Goal: Task Accomplishment & Management: Manage account settings

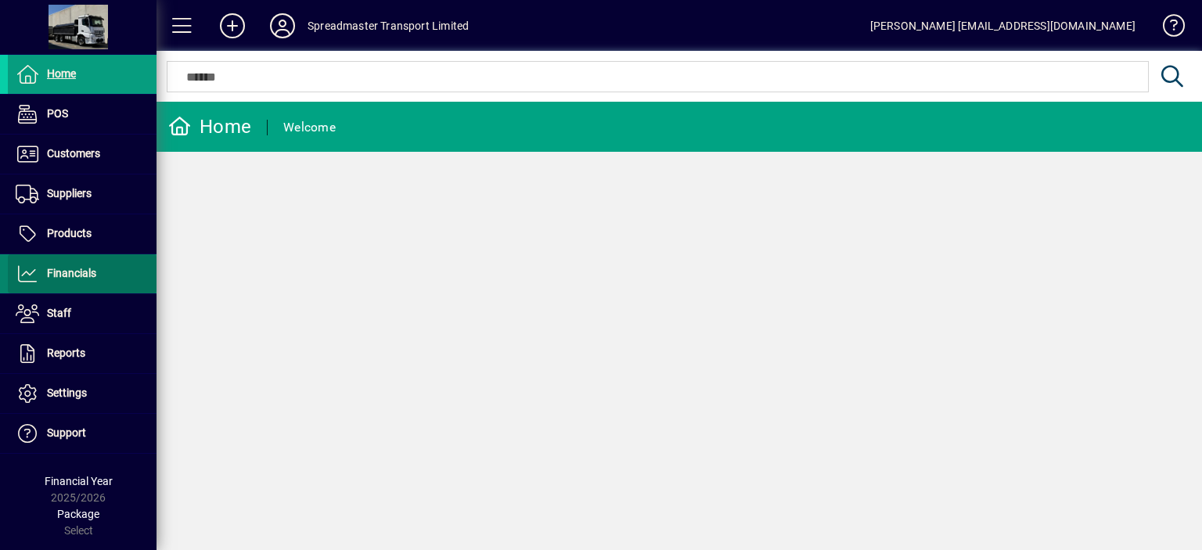
click at [71, 274] on span "Financials" at bounding box center [71, 273] width 49 height 13
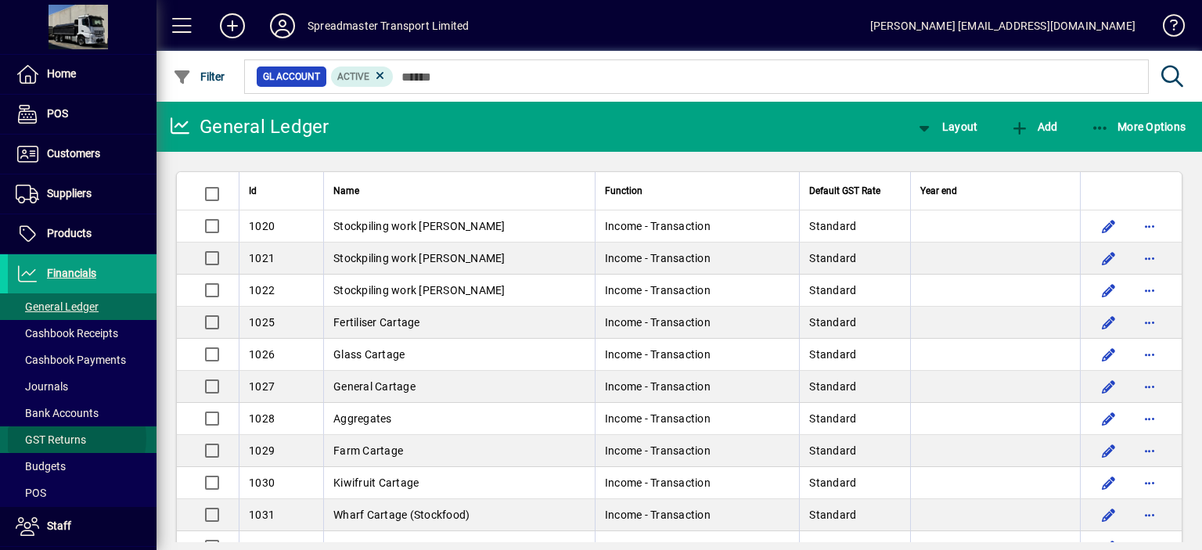
click at [72, 437] on span "GST Returns" at bounding box center [51, 439] width 70 height 13
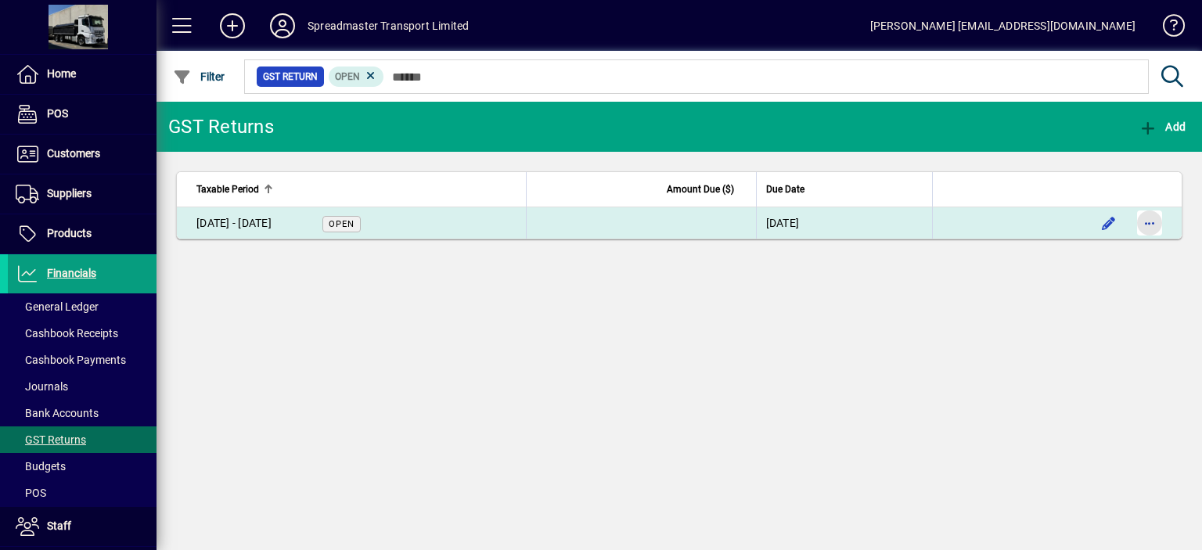
click at [1152, 222] on span "button" at bounding box center [1149, 223] width 38 height 38
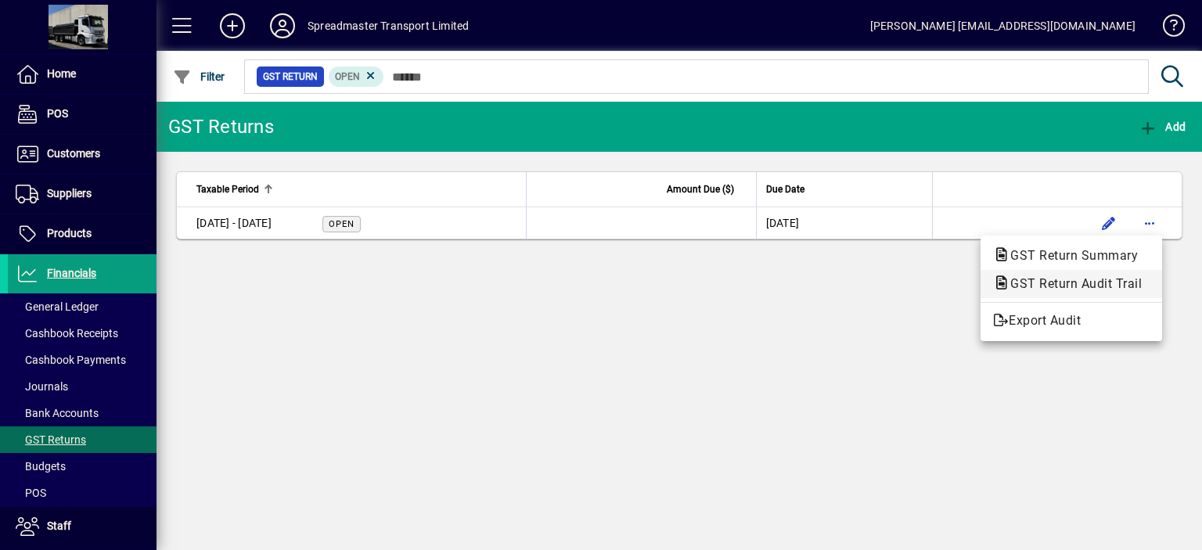
click at [1102, 281] on span "GST Return Audit Trail" at bounding box center [1071, 283] width 156 height 15
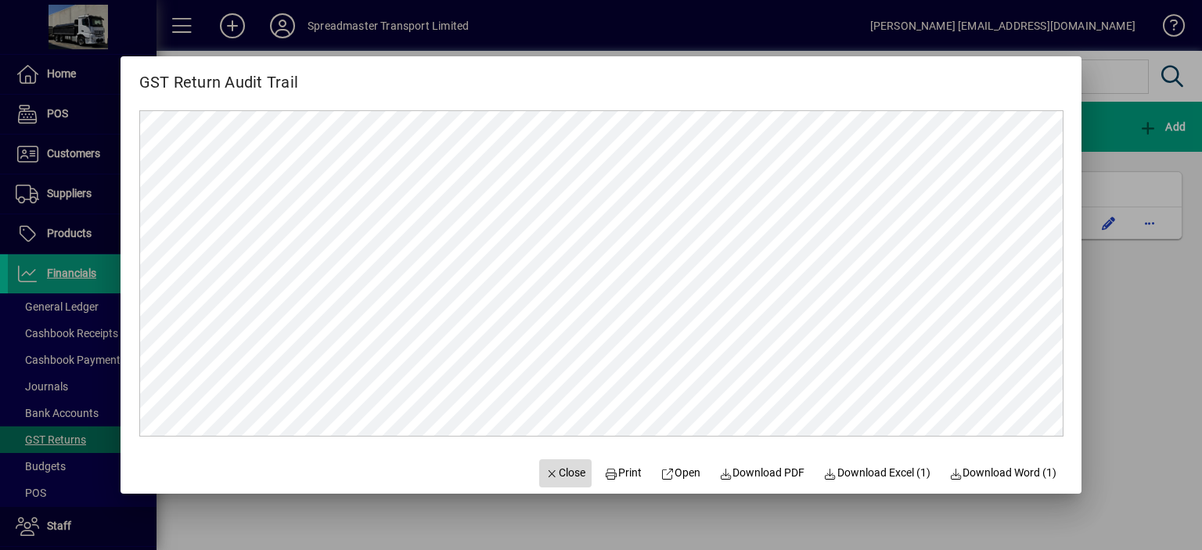
click at [558, 473] on span "Close" at bounding box center [565, 473] width 41 height 16
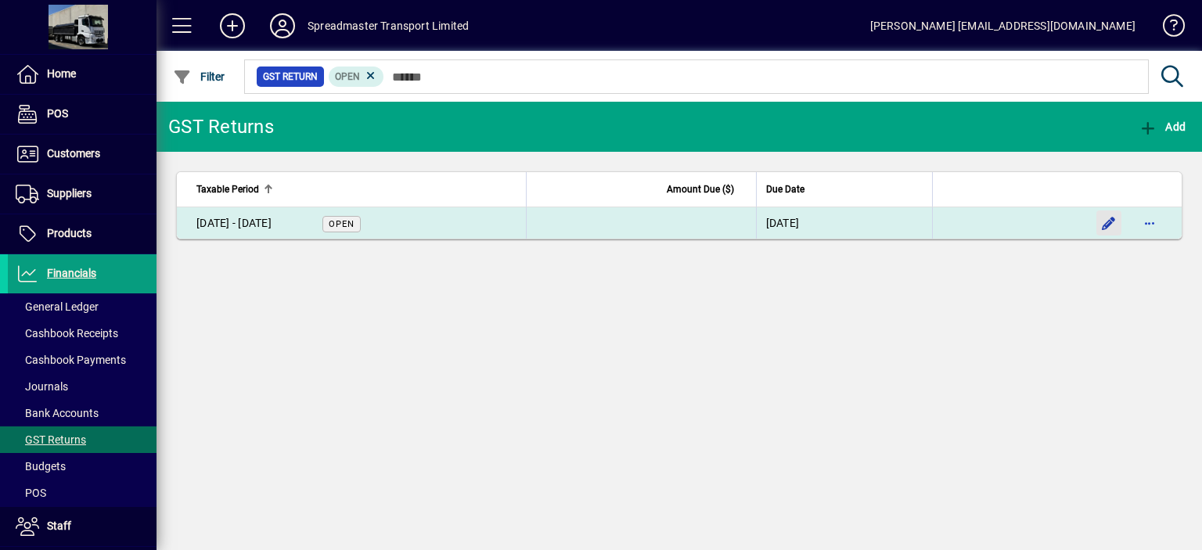
click at [1109, 218] on span "button" at bounding box center [1109, 223] width 38 height 38
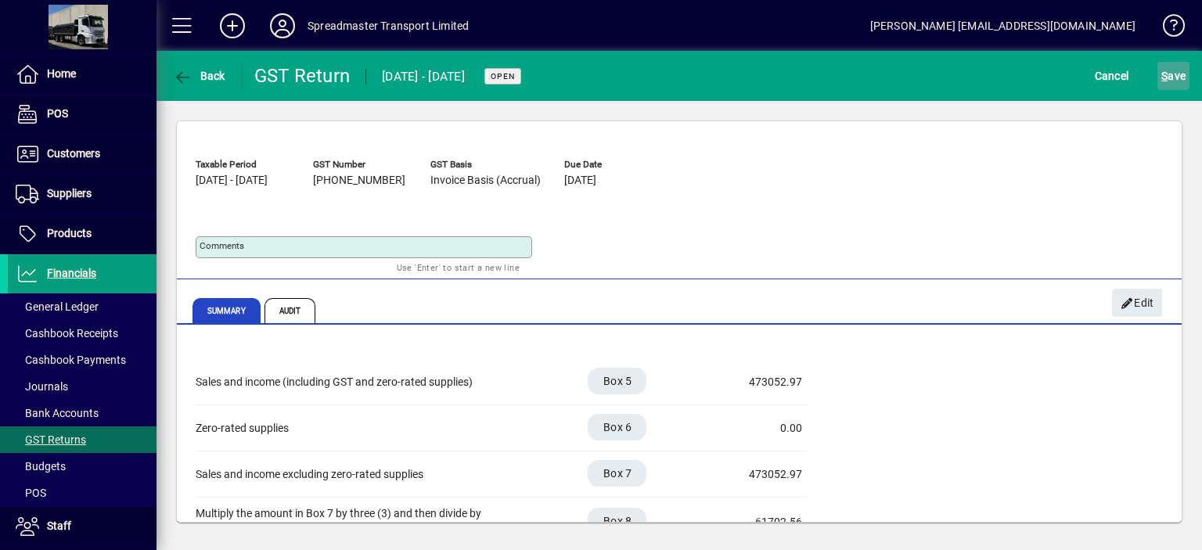
click at [1176, 74] on span "S ave" at bounding box center [1173, 75] width 24 height 25
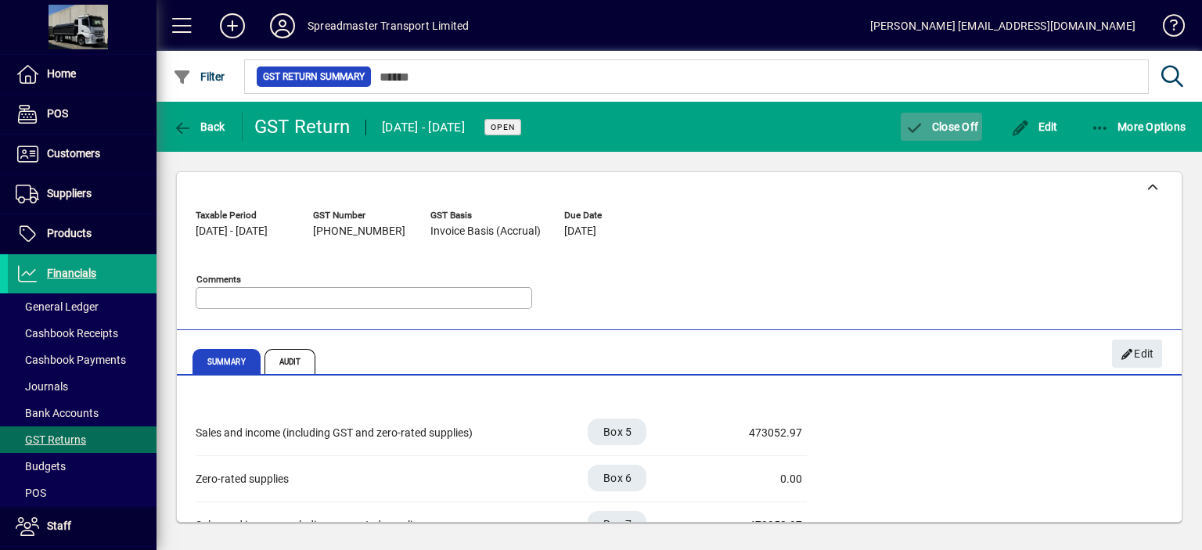
click at [947, 127] on span "Close Off" at bounding box center [941, 126] width 74 height 13
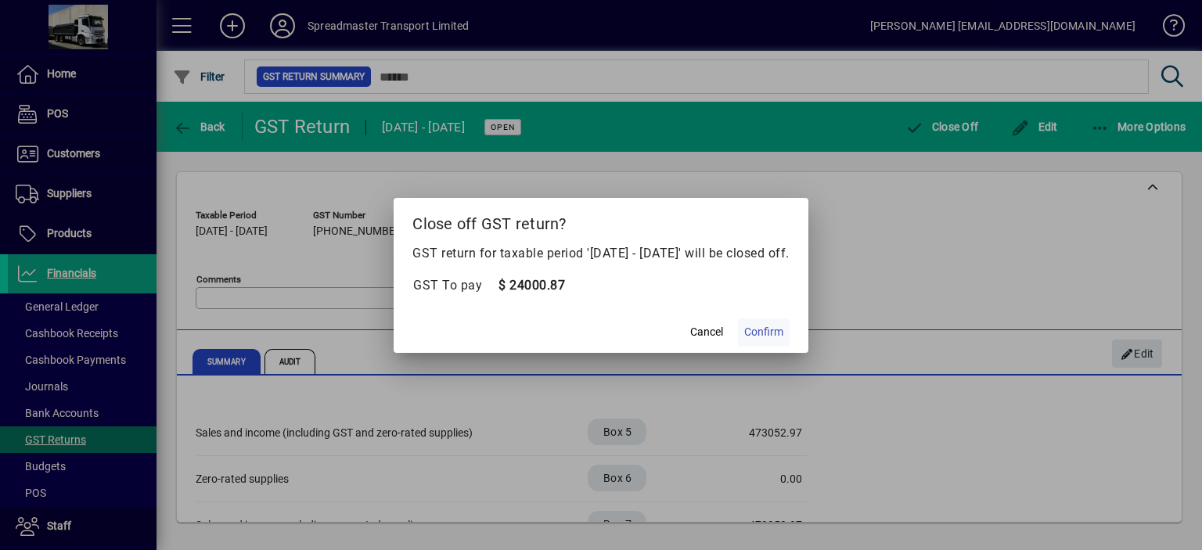
click at [777, 331] on span "Confirm" at bounding box center [763, 332] width 39 height 16
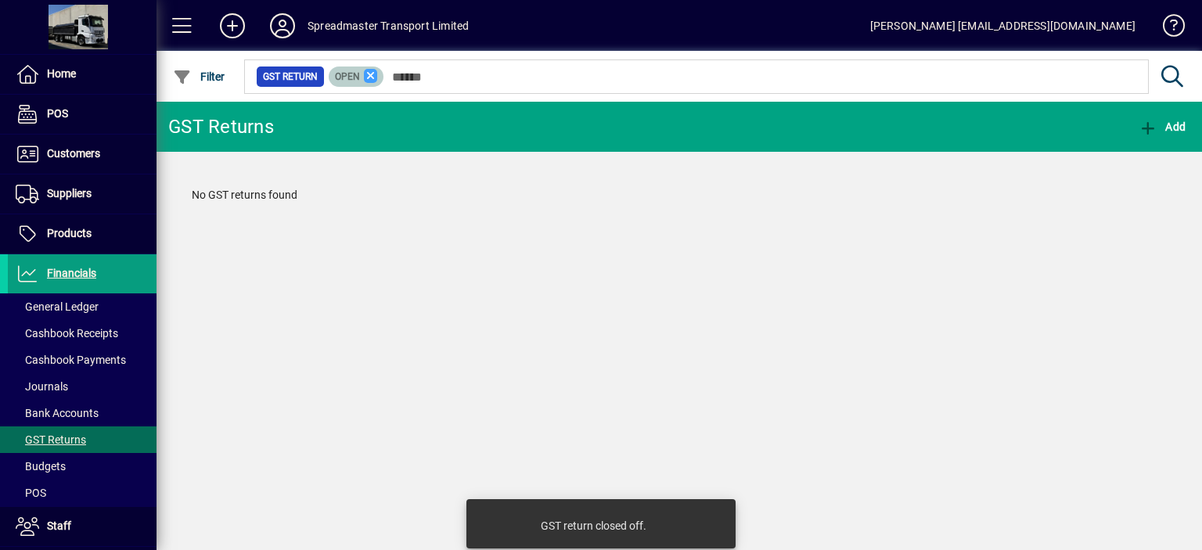
click at [368, 77] on icon at bounding box center [371, 76] width 14 height 14
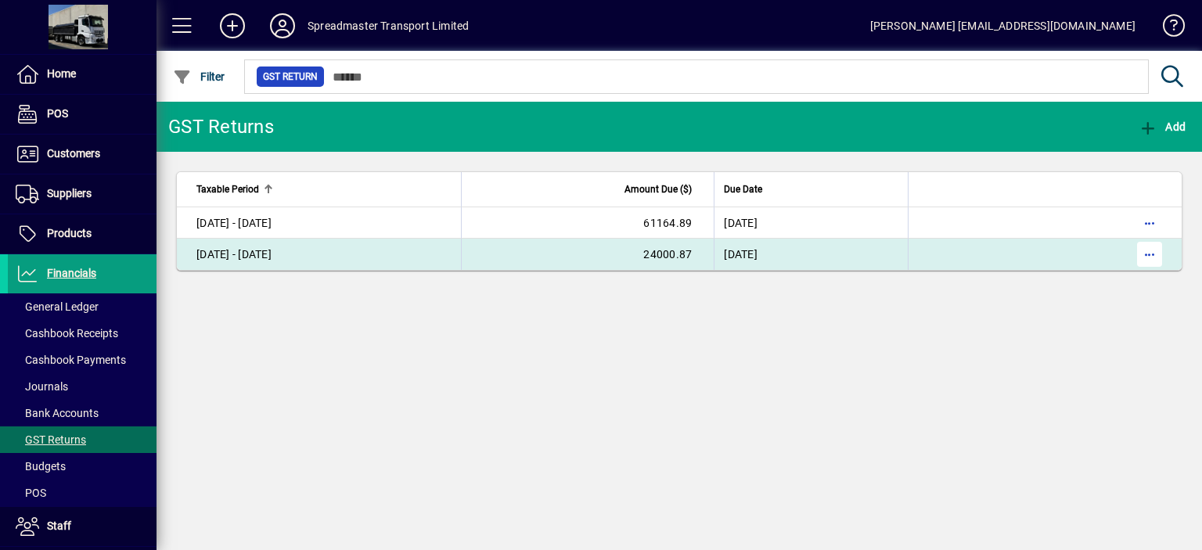
click at [1148, 261] on span "button" at bounding box center [1149, 254] width 38 height 38
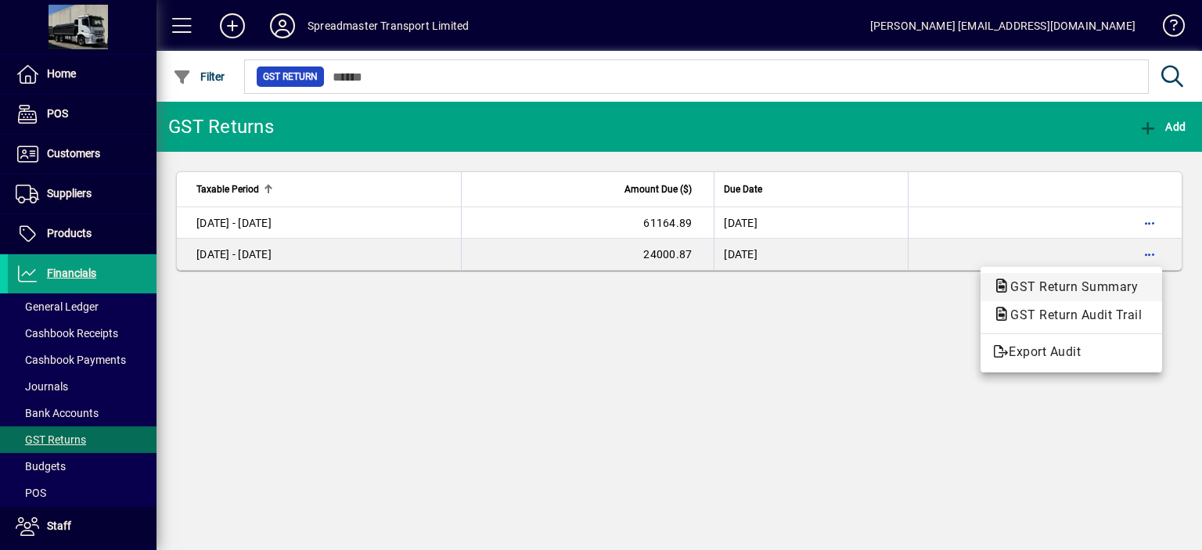
click at [1048, 287] on span "GST Return Summary" at bounding box center [1069, 286] width 153 height 15
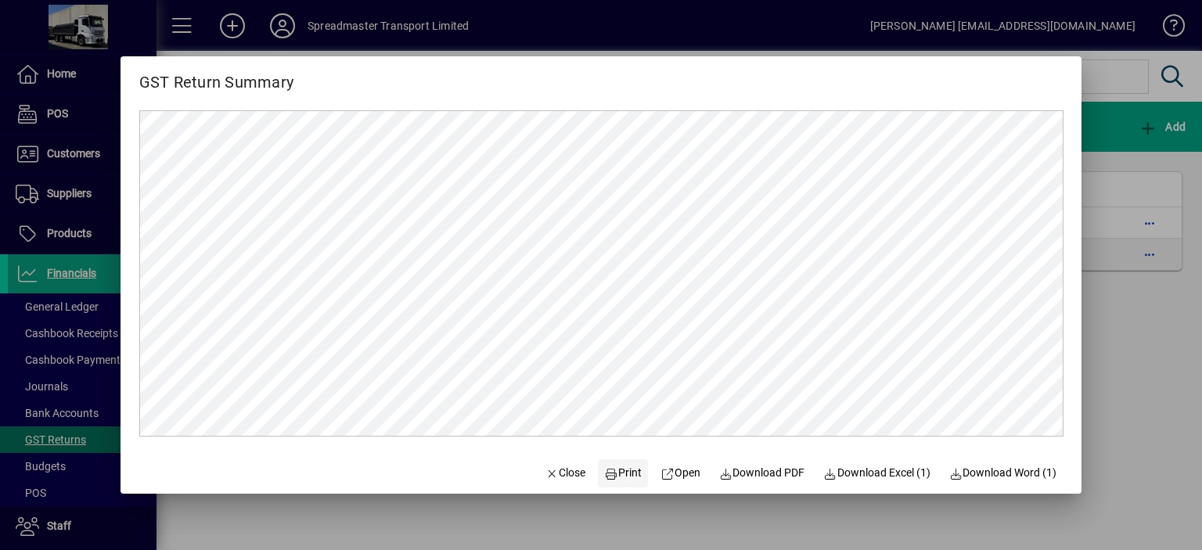
click at [616, 469] on span "Print" at bounding box center [624, 473] width 38 height 16
click at [560, 476] on span "Close" at bounding box center [565, 473] width 41 height 16
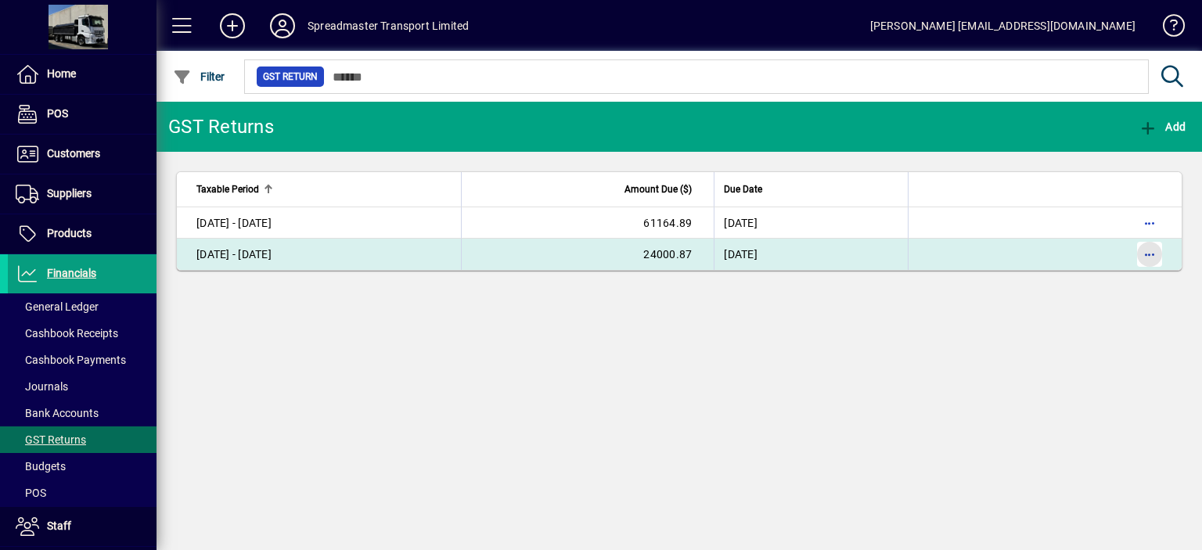
click at [1150, 252] on span "button" at bounding box center [1149, 254] width 38 height 38
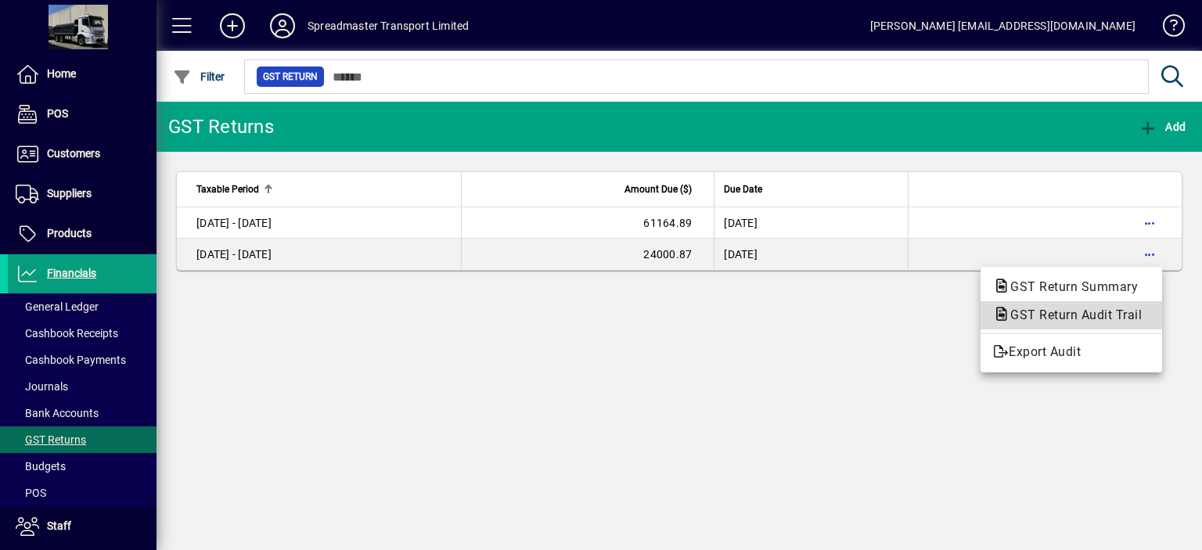
click at [1098, 315] on span "GST Return Audit Trail" at bounding box center [1071, 314] width 156 height 15
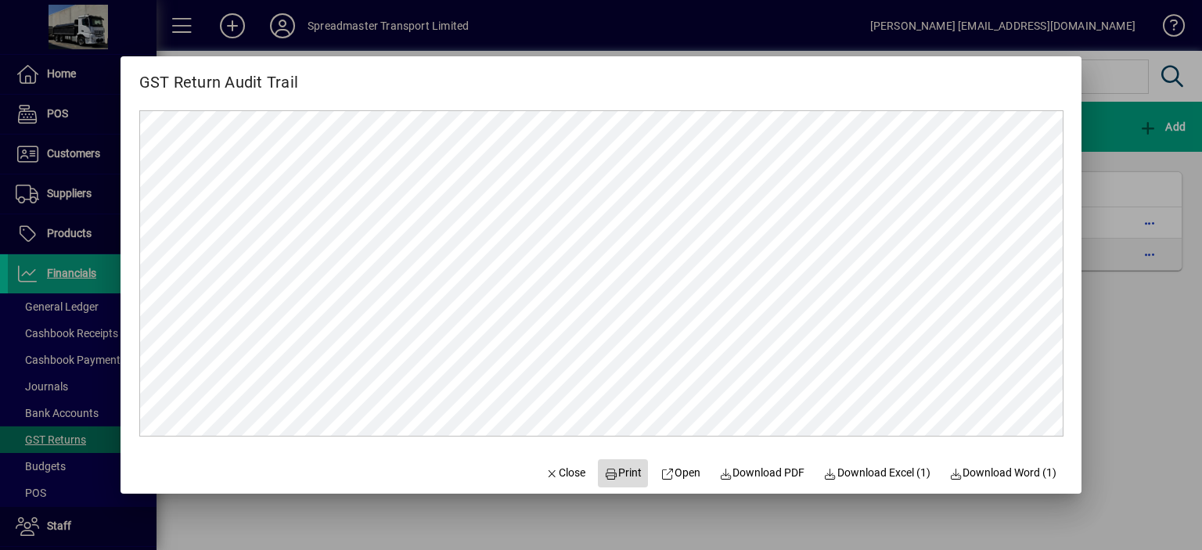
click at [617, 474] on span "Print" at bounding box center [624, 473] width 38 height 16
click at [556, 468] on span "Close" at bounding box center [565, 473] width 41 height 16
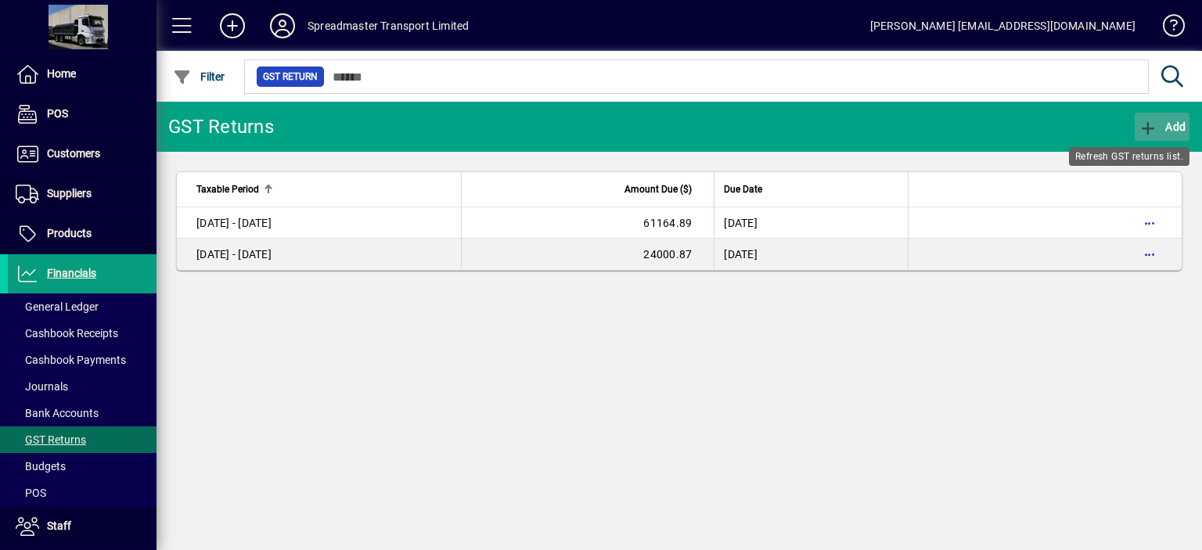
click at [1174, 124] on span "Add" at bounding box center [1161, 126] width 47 height 13
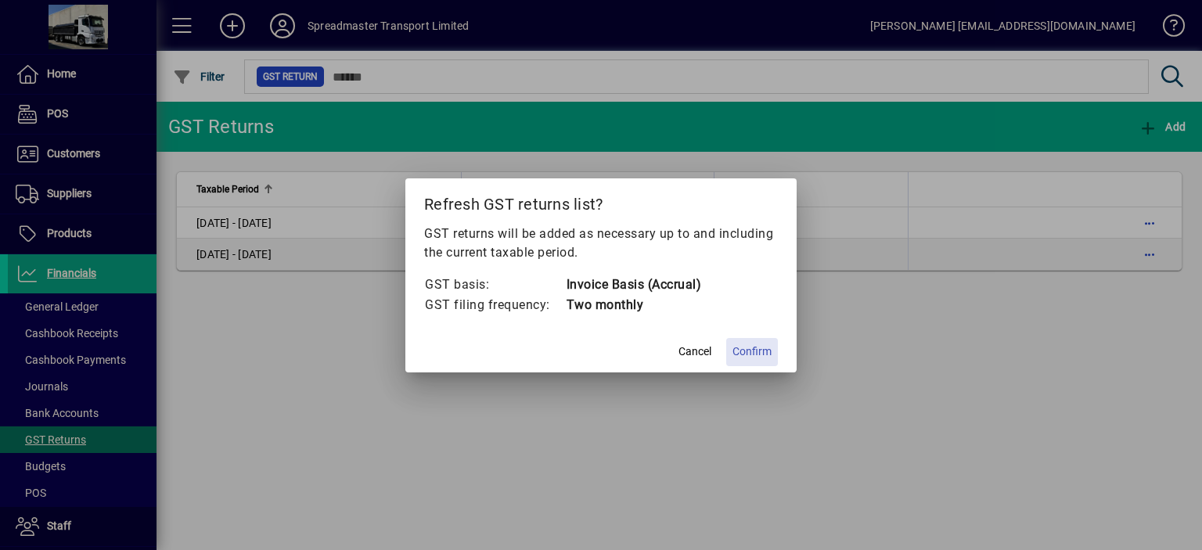
click at [747, 351] on span "Confirm" at bounding box center [751, 351] width 39 height 16
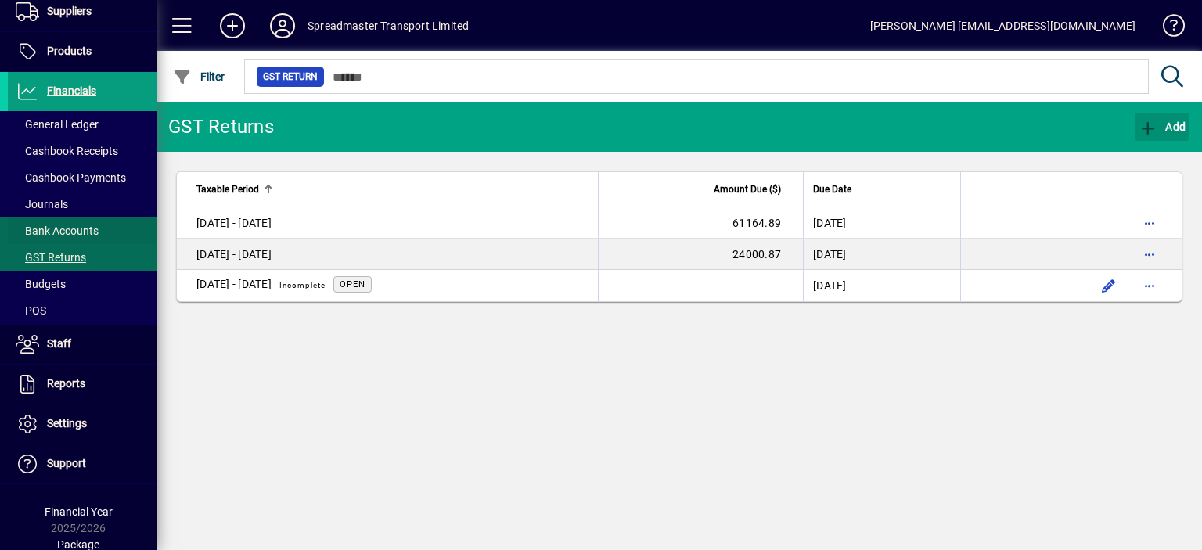
scroll to position [200, 0]
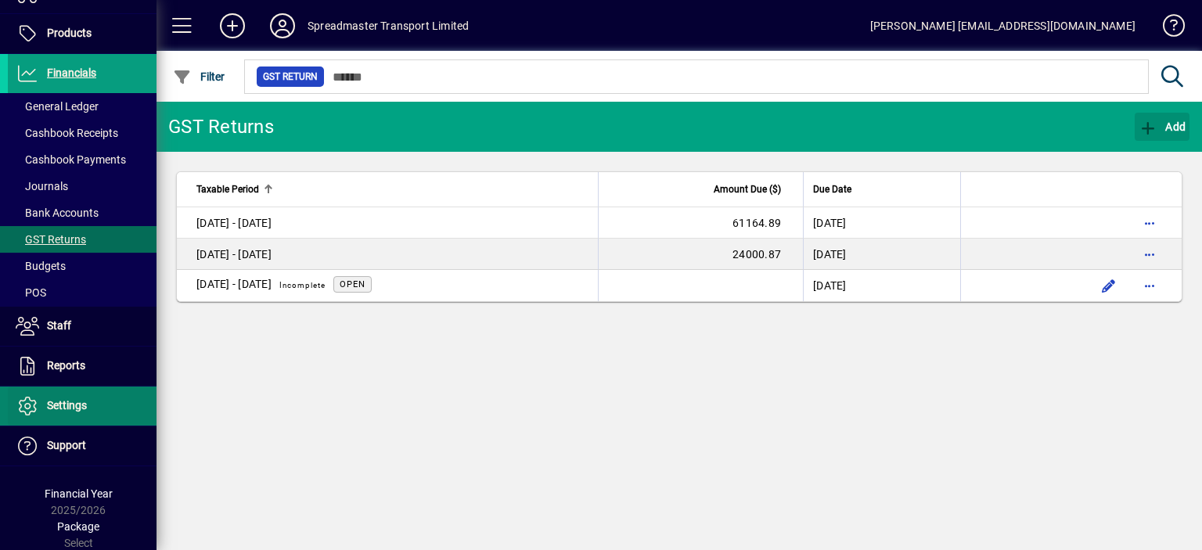
click at [69, 401] on span "Settings" at bounding box center [67, 405] width 40 height 13
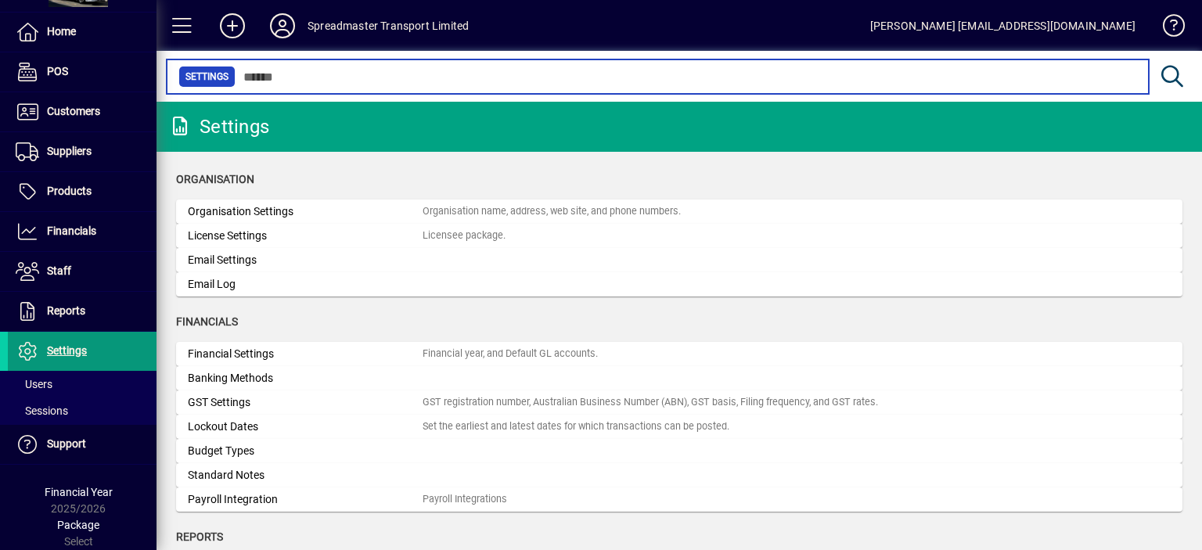
scroll to position [41, 0]
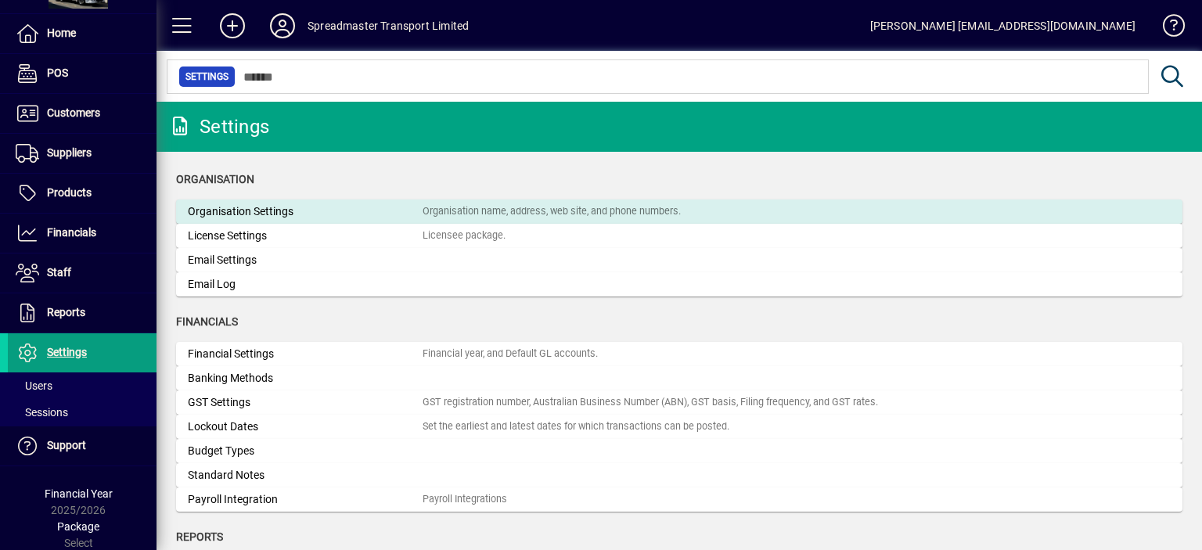
click at [283, 211] on div "Organisation Settings" at bounding box center [305, 211] width 235 height 16
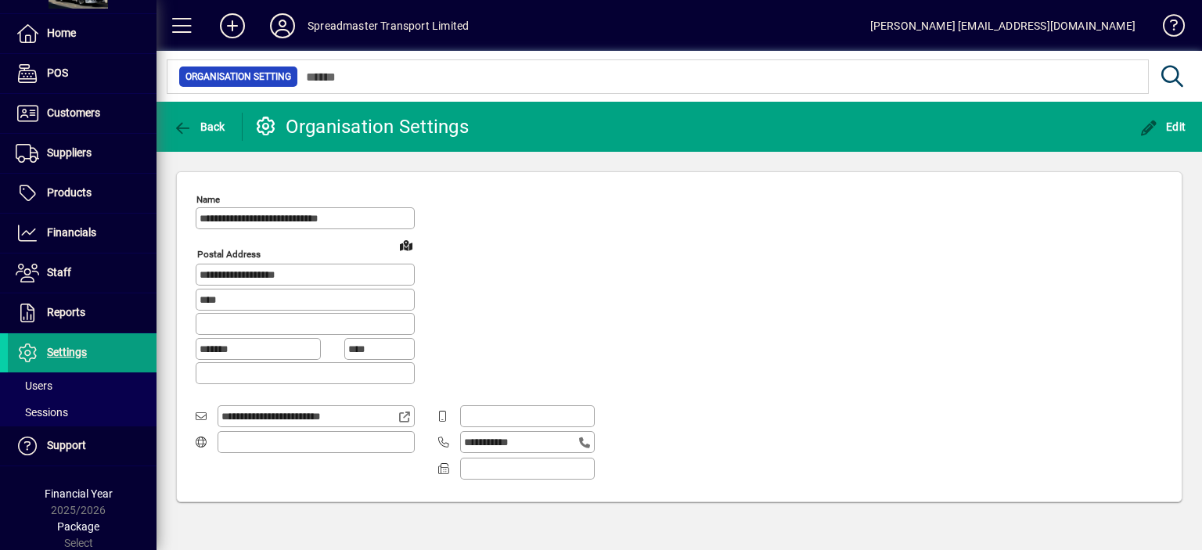
type input "**********"
click at [201, 122] on span "Back" at bounding box center [199, 126] width 52 height 13
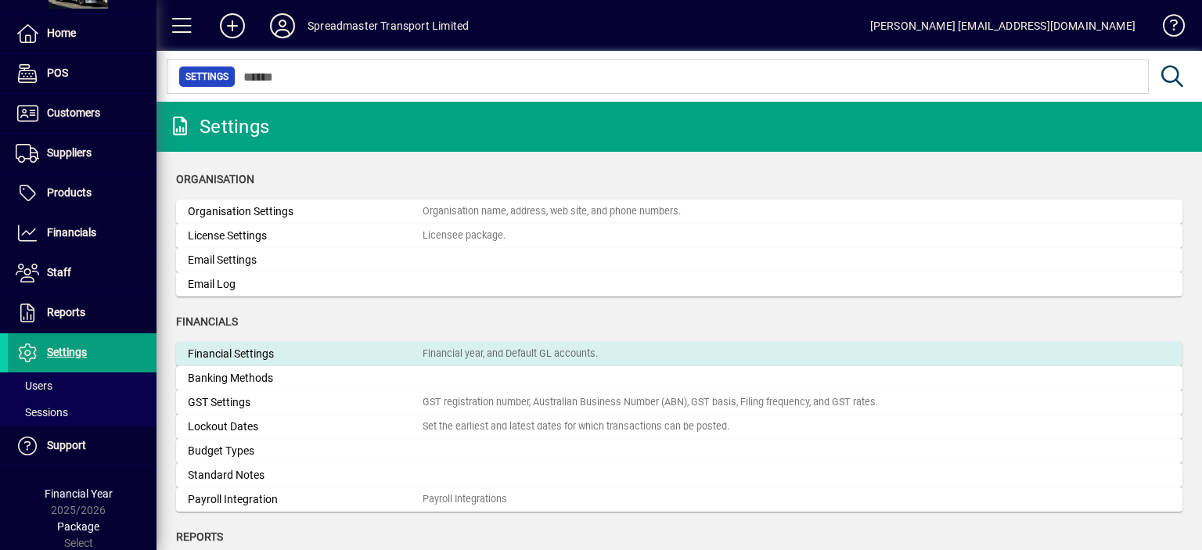
click at [241, 350] on div "Financial Settings" at bounding box center [305, 354] width 235 height 16
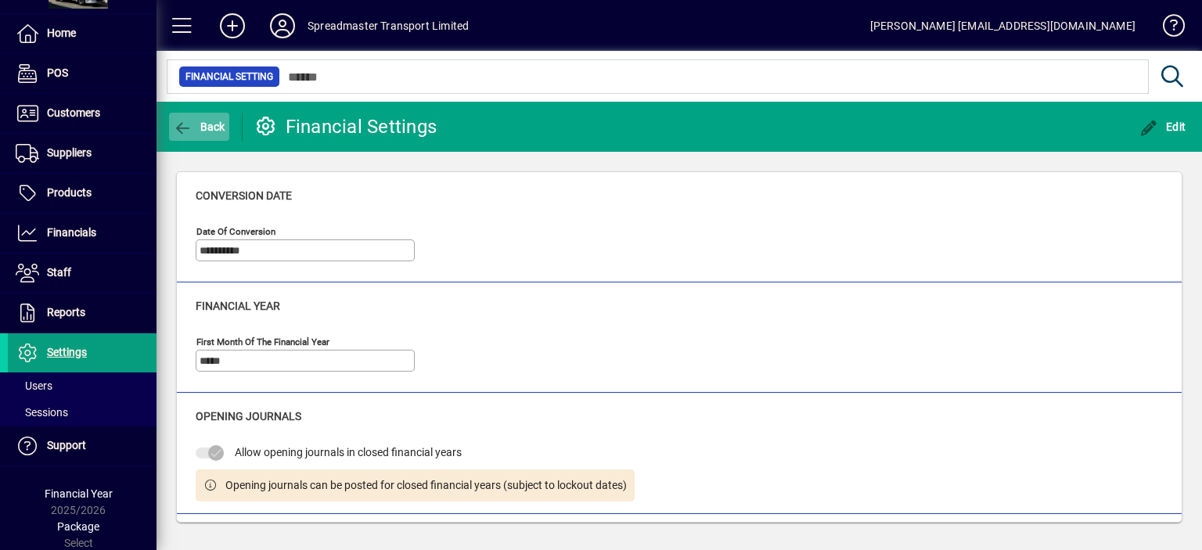
click at [203, 121] on span "Back" at bounding box center [199, 126] width 52 height 13
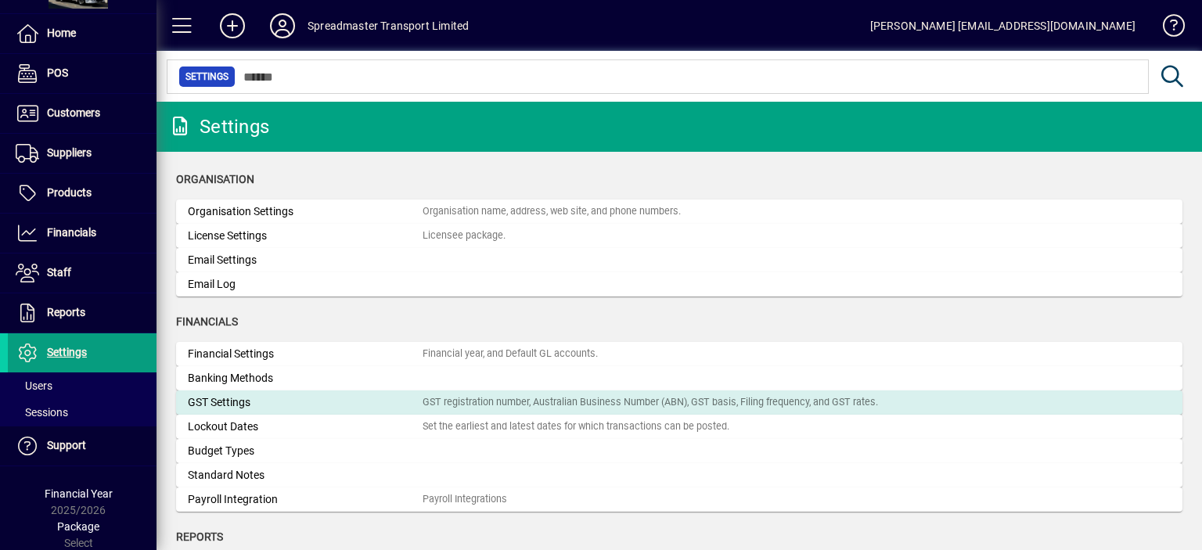
click at [239, 399] on div "GST Settings" at bounding box center [305, 402] width 235 height 16
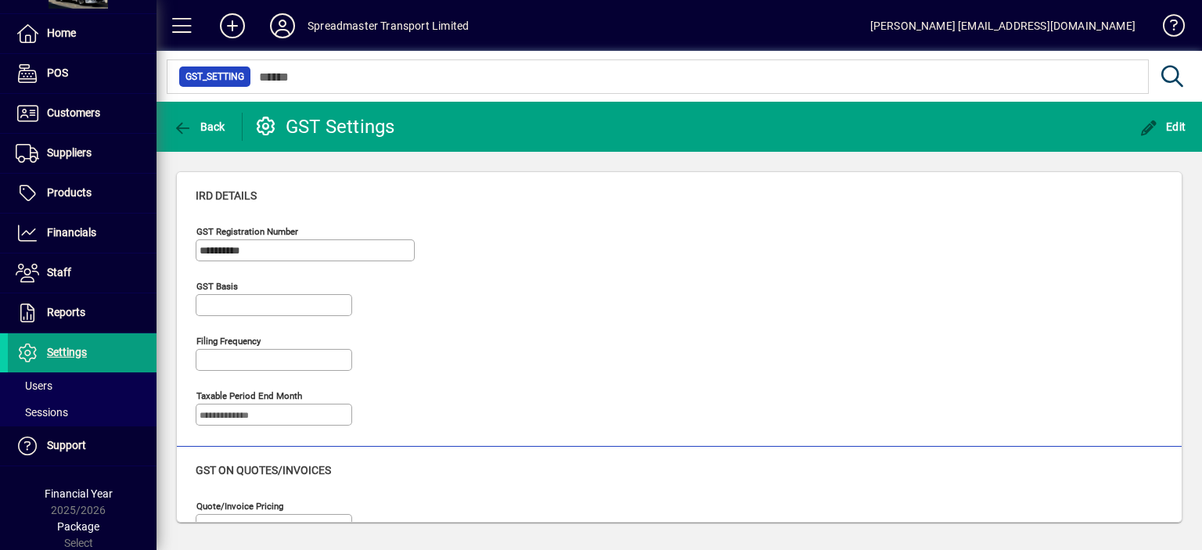
type input "**********"
type input "*****"
type input "**********"
click at [205, 126] on span "Back" at bounding box center [199, 126] width 52 height 13
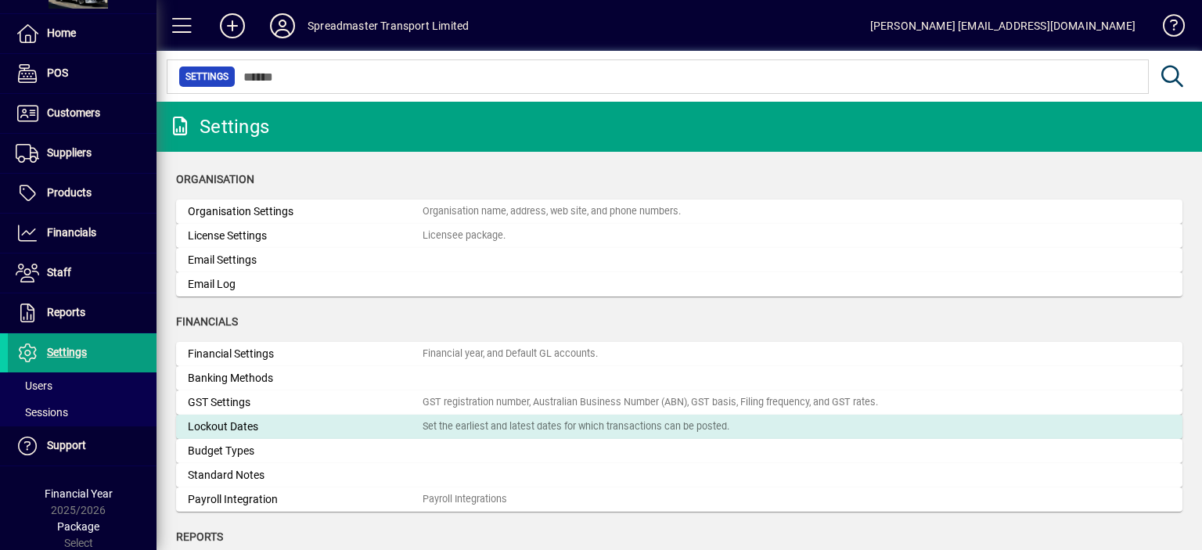
click at [244, 426] on div "Lockout Dates" at bounding box center [305, 427] width 235 height 16
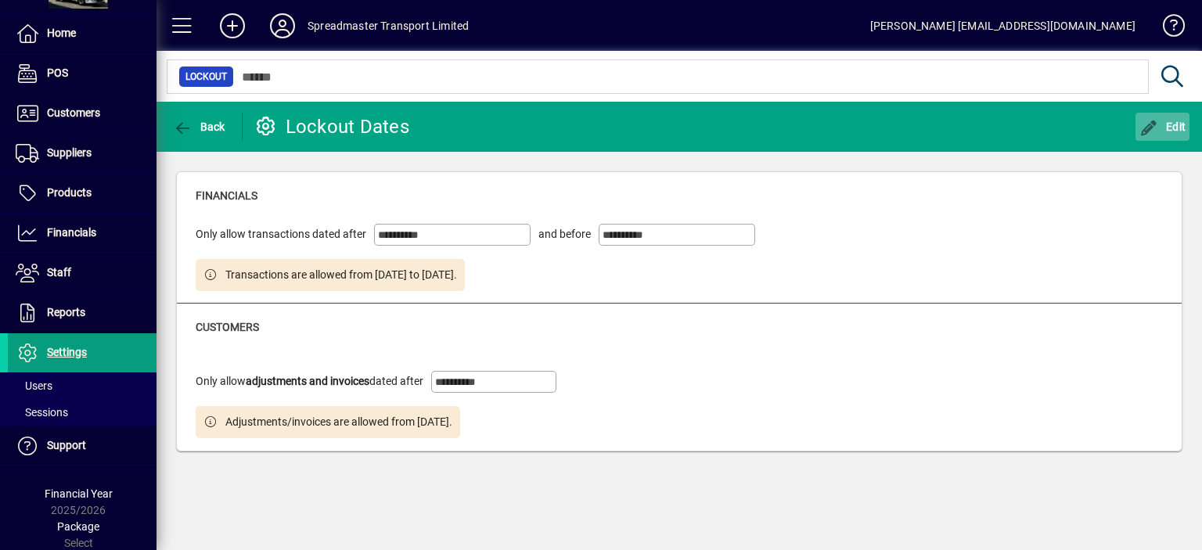
click at [1172, 123] on span "Edit" at bounding box center [1162, 126] width 47 height 13
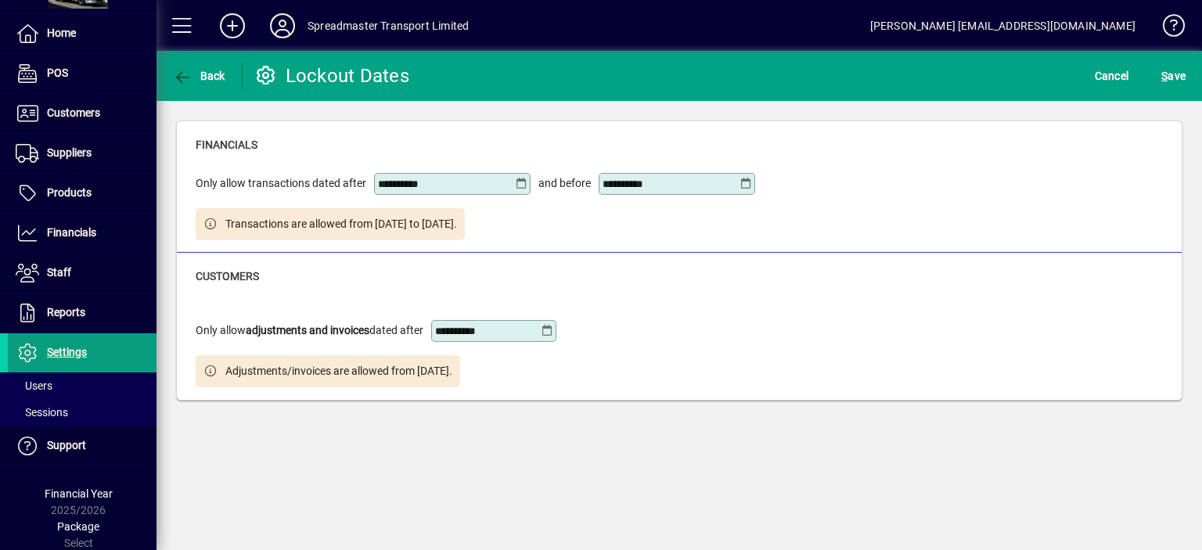
click at [401, 185] on input "**********" at bounding box center [446, 184] width 137 height 13
type input "**********"
click at [743, 181] on icon at bounding box center [745, 184] width 13 height 13
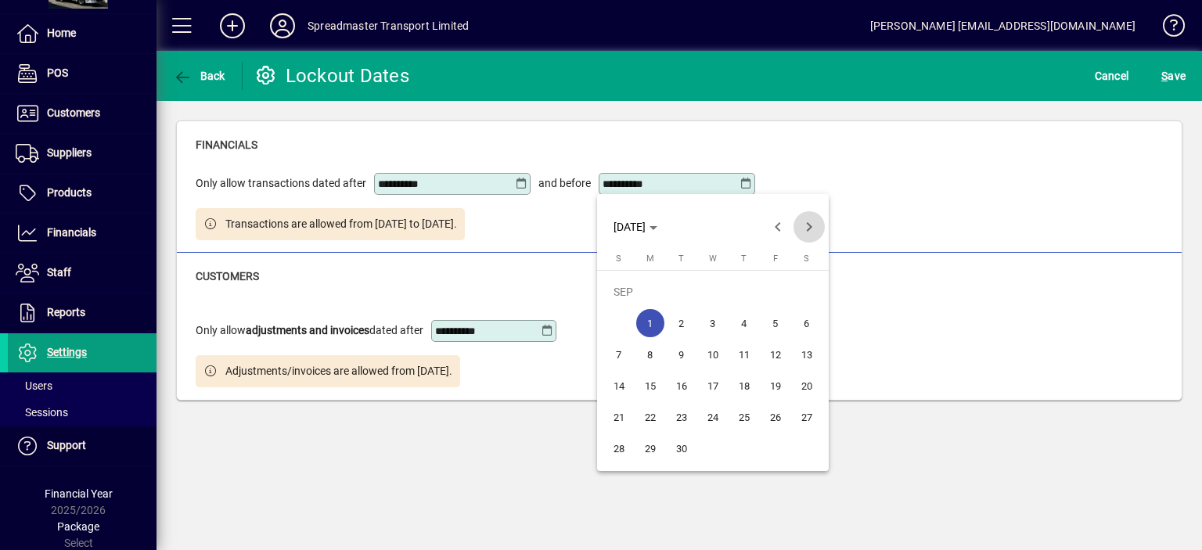
click at [806, 224] on span "Next month" at bounding box center [808, 226] width 31 height 31
click at [710, 287] on span "1" at bounding box center [713, 292] width 28 height 28
type input "**********"
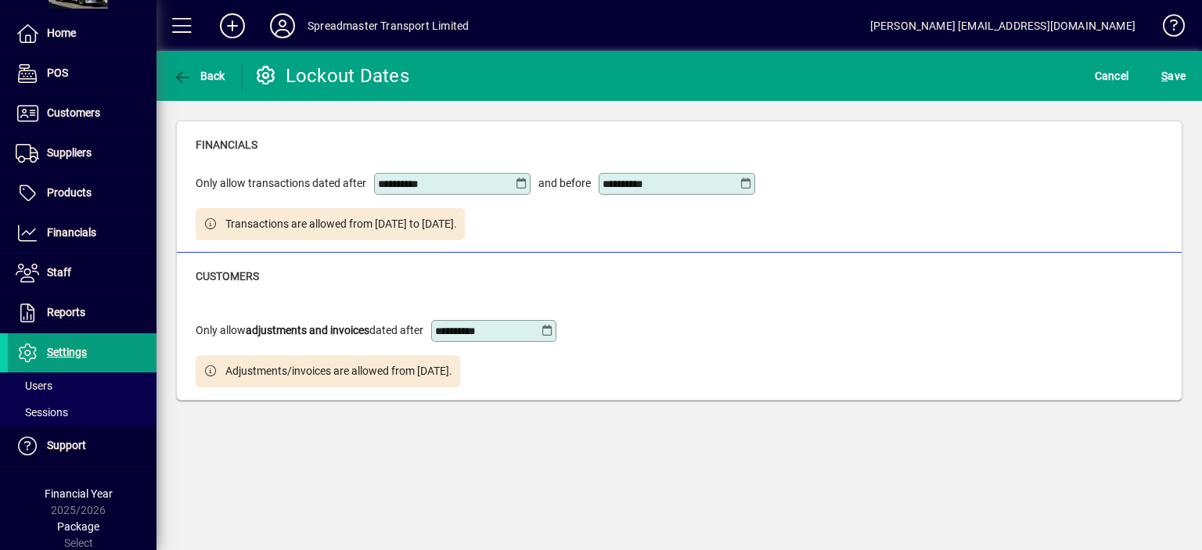
click at [553, 331] on icon at bounding box center [547, 331] width 12 height 13
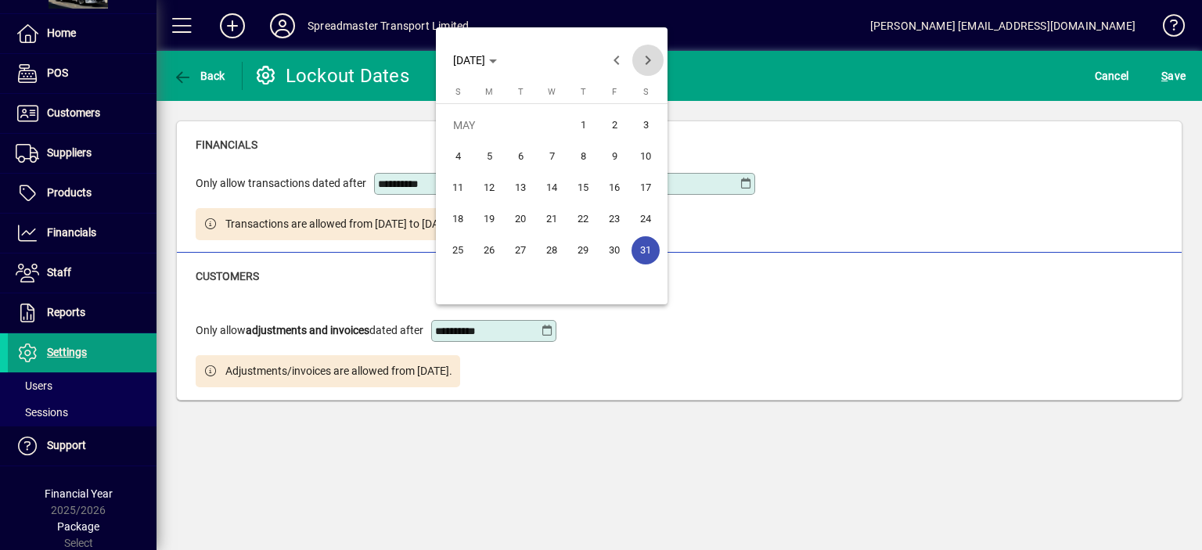
click at [647, 59] on span "Next month" at bounding box center [647, 60] width 31 height 31
click at [587, 287] on span "31" at bounding box center [583, 282] width 28 height 28
type input "**********"
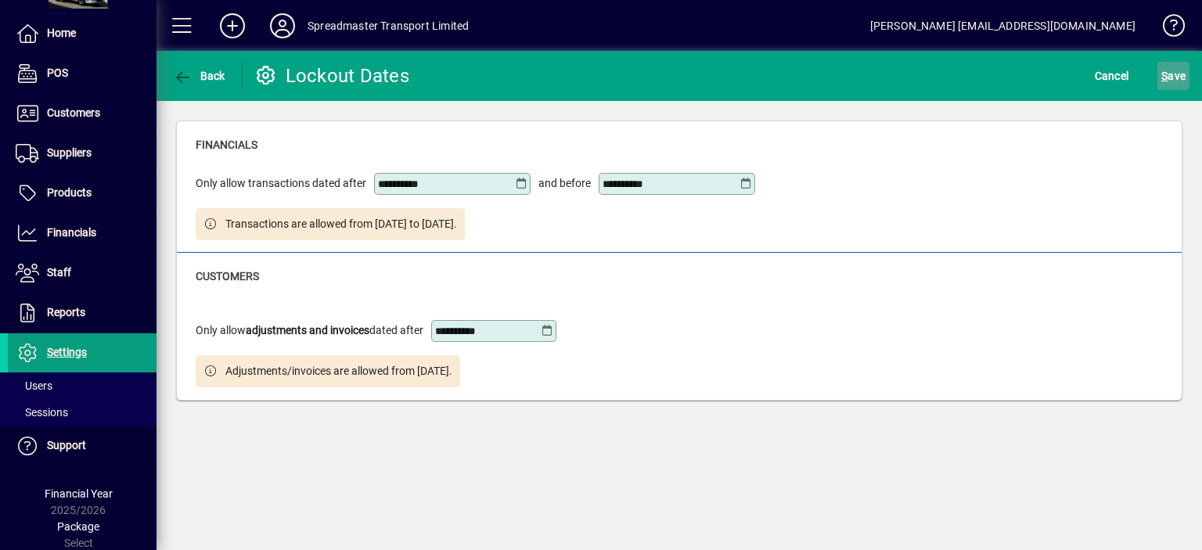
click at [1177, 73] on span "S ave" at bounding box center [1173, 75] width 24 height 25
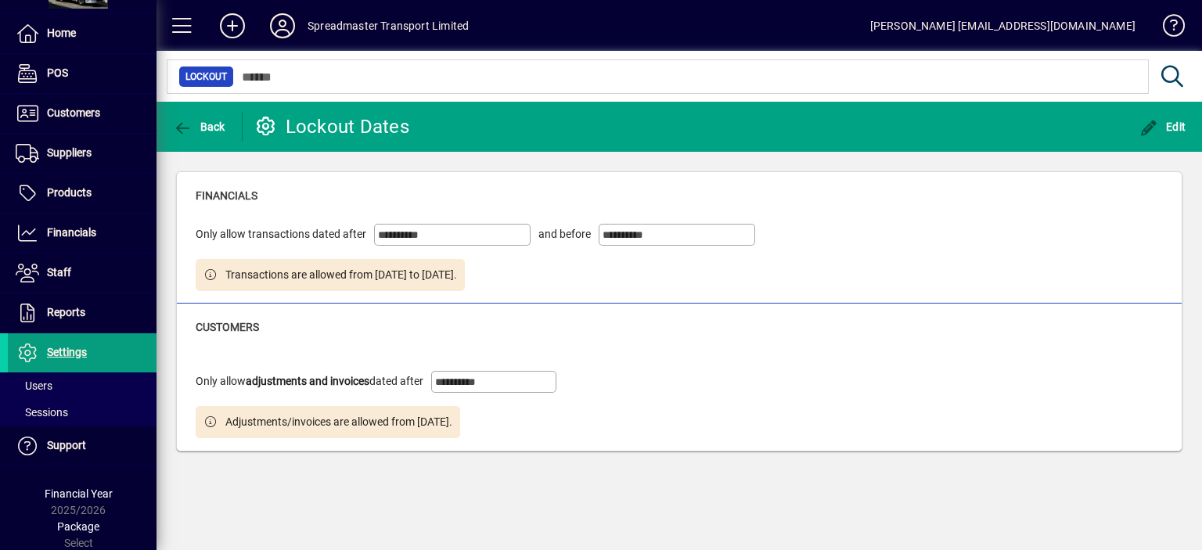
click at [285, 25] on icon at bounding box center [282, 25] width 31 height 25
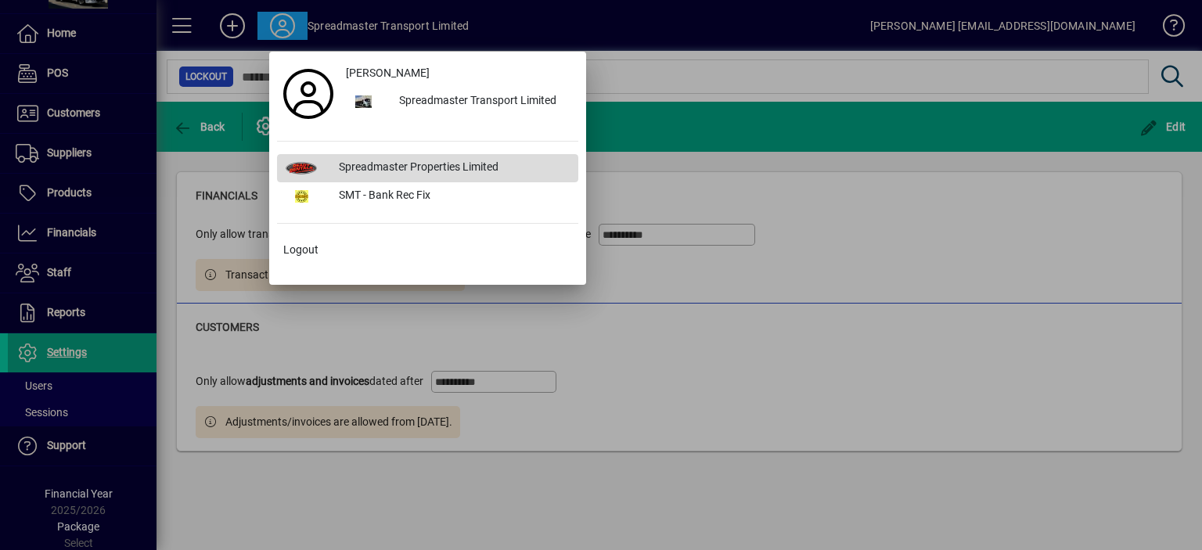
click at [383, 165] on div "Spreadmaster Properties Limited" at bounding box center [452, 168] width 252 height 28
